Goal: Information Seeking & Learning: Understand process/instructions

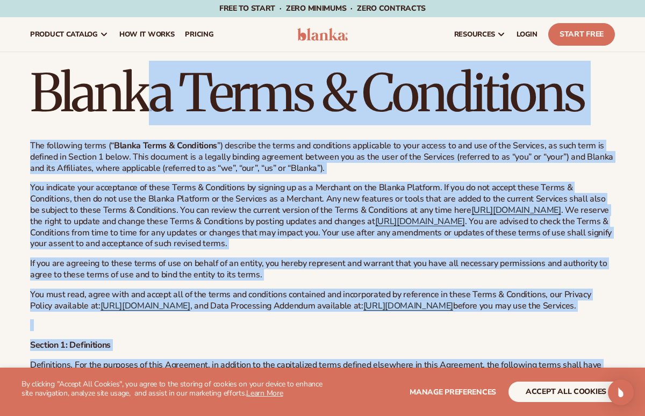
drag, startPoint x: 161, startPoint y: 205, endPoint x: 34, endPoint y: 95, distance: 168.0
copy div "Loremi Dolor & Sitametcon Adi elitseddo eiusm (“ Tempor Incid & Utlaboreet ”) d…"
